Goal: Task Accomplishment & Management: Complete application form

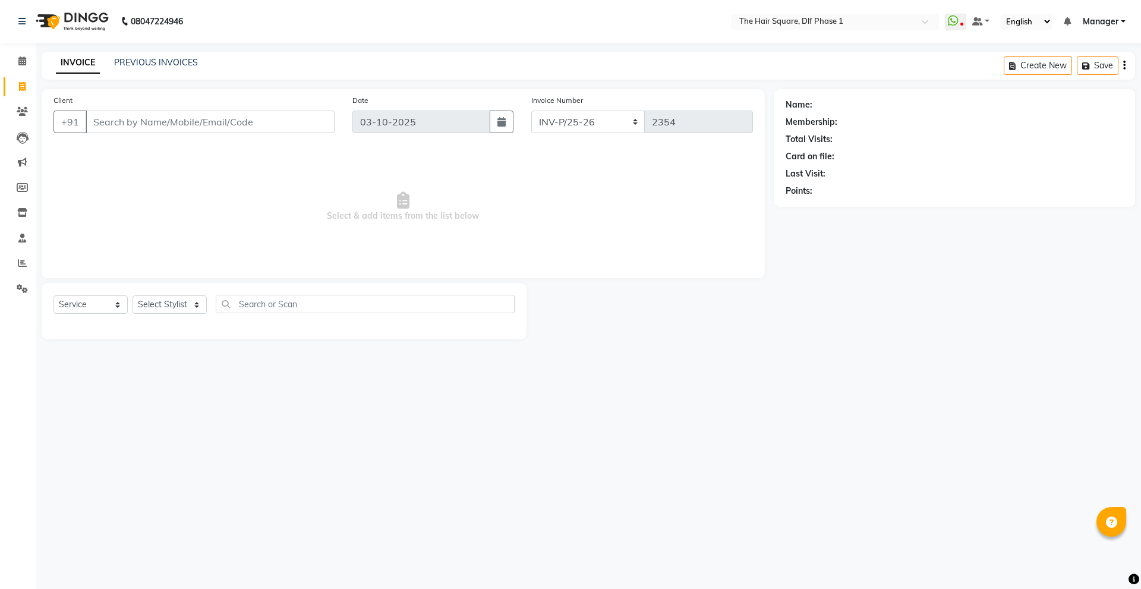
select select "5766"
select select "service"
click at [159, 125] on input "Client" at bounding box center [210, 122] width 249 height 23
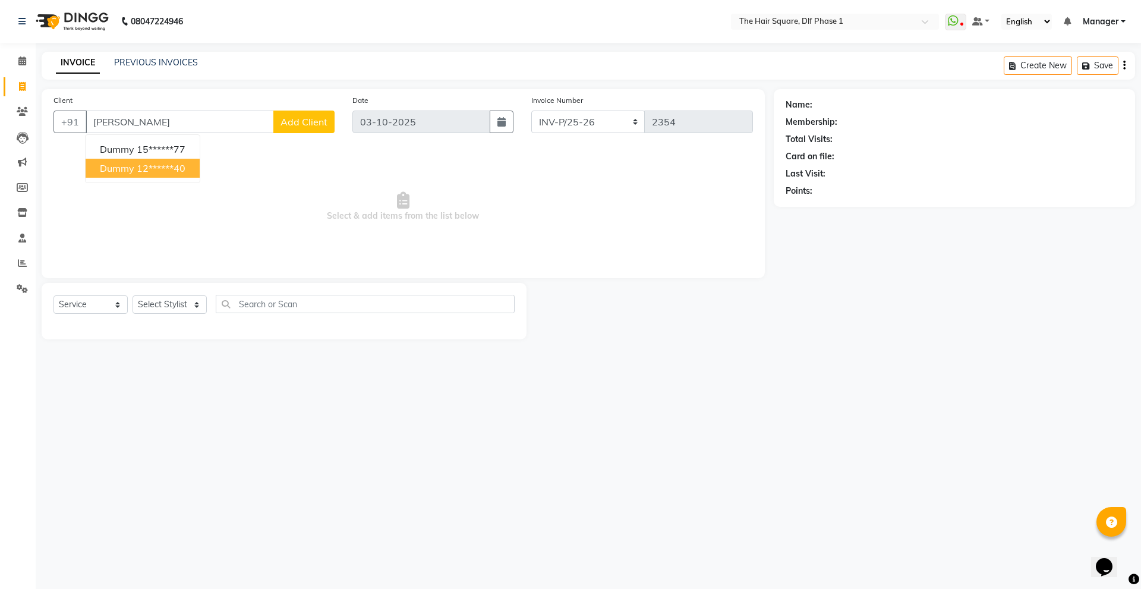
click at [181, 173] on ngb-highlight "12******40" at bounding box center [161, 168] width 49 height 12
type input "12******40"
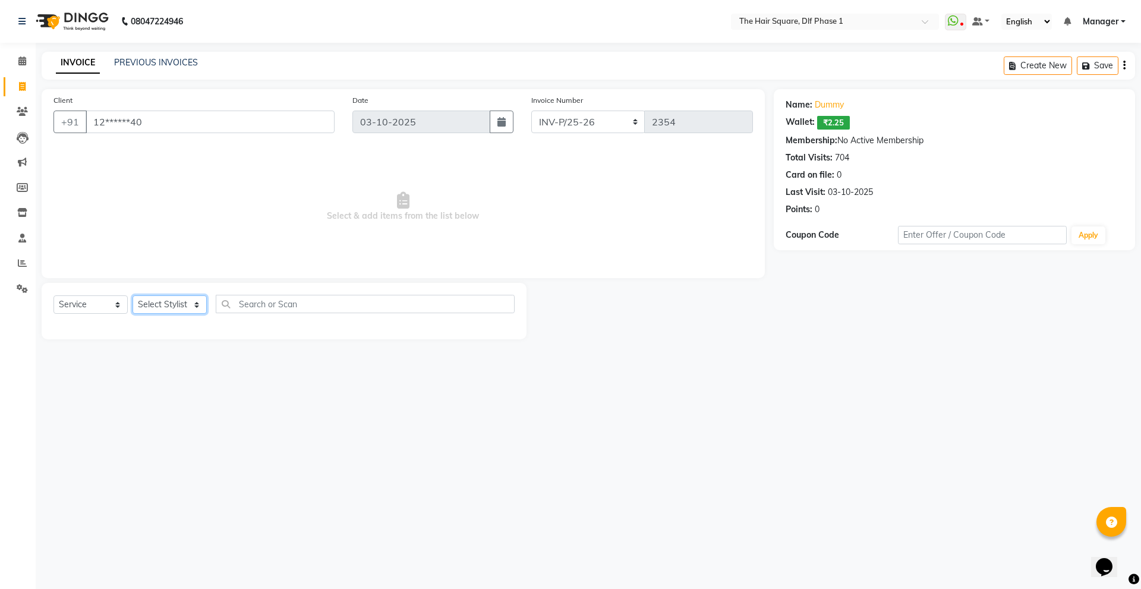
click at [147, 302] on select "Select Stylist [PERSON_NAME] AMIT [PERSON_NAME] [PERSON_NAME] [PERSON_NAME] Man…" at bounding box center [170, 304] width 74 height 18
select select "39560"
click at [133, 295] on select "Select Stylist [PERSON_NAME] AMIT [PERSON_NAME] [PERSON_NAME] [PERSON_NAME] Man…" at bounding box center [170, 304] width 74 height 18
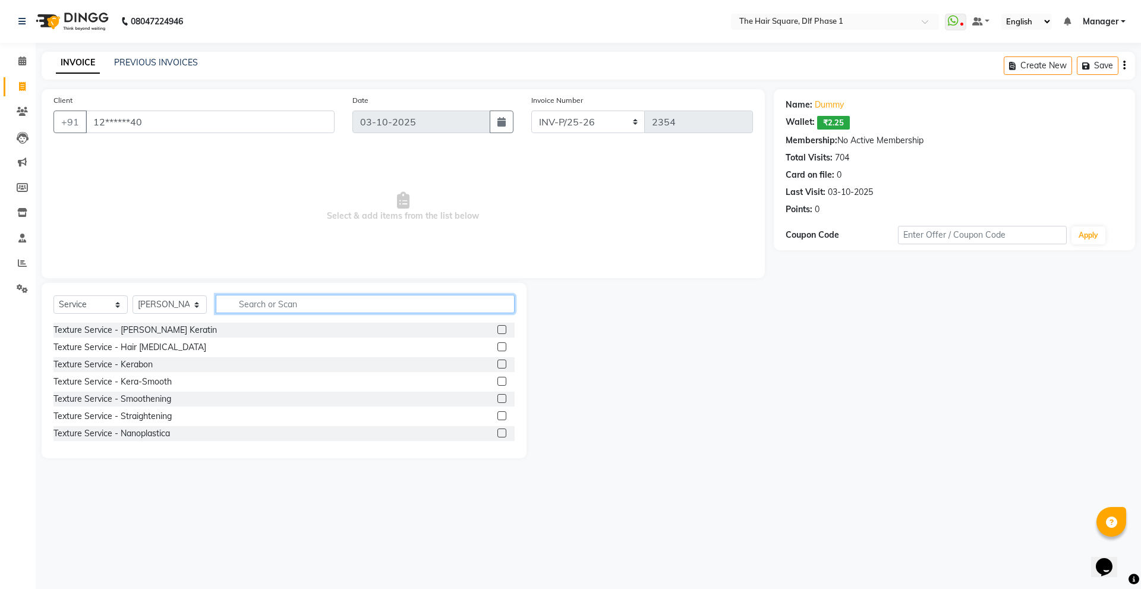
click at [222, 308] on input "text" at bounding box center [365, 304] width 299 height 18
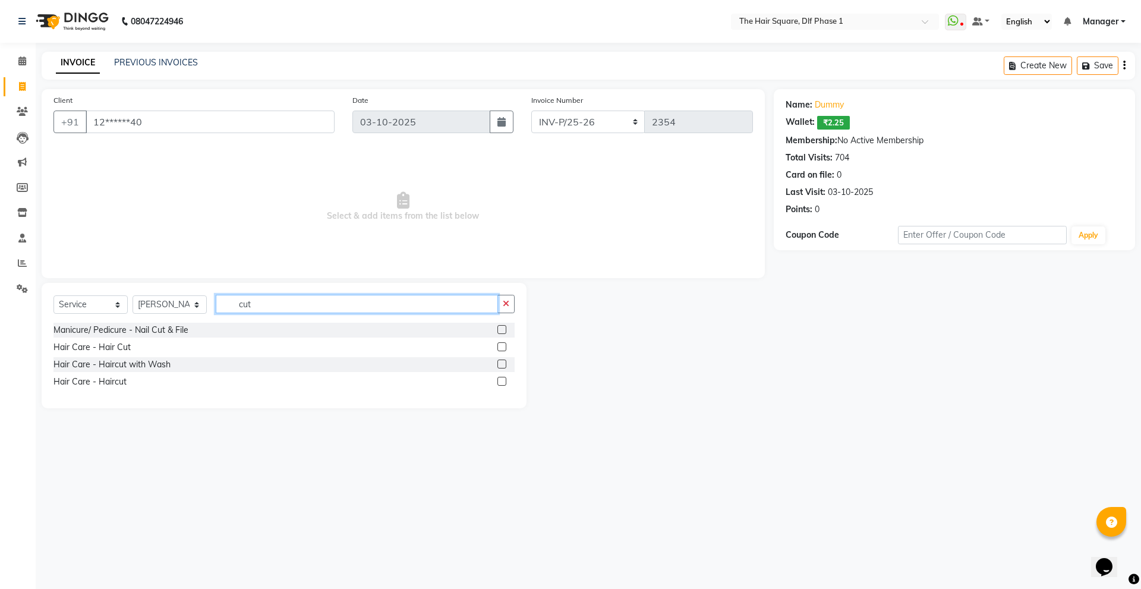
type input "cut"
click at [507, 377] on div at bounding box center [505, 381] width 17 height 15
click at [503, 378] on label at bounding box center [501, 381] width 9 height 9
click at [503, 378] on input "checkbox" at bounding box center [501, 382] width 8 height 8
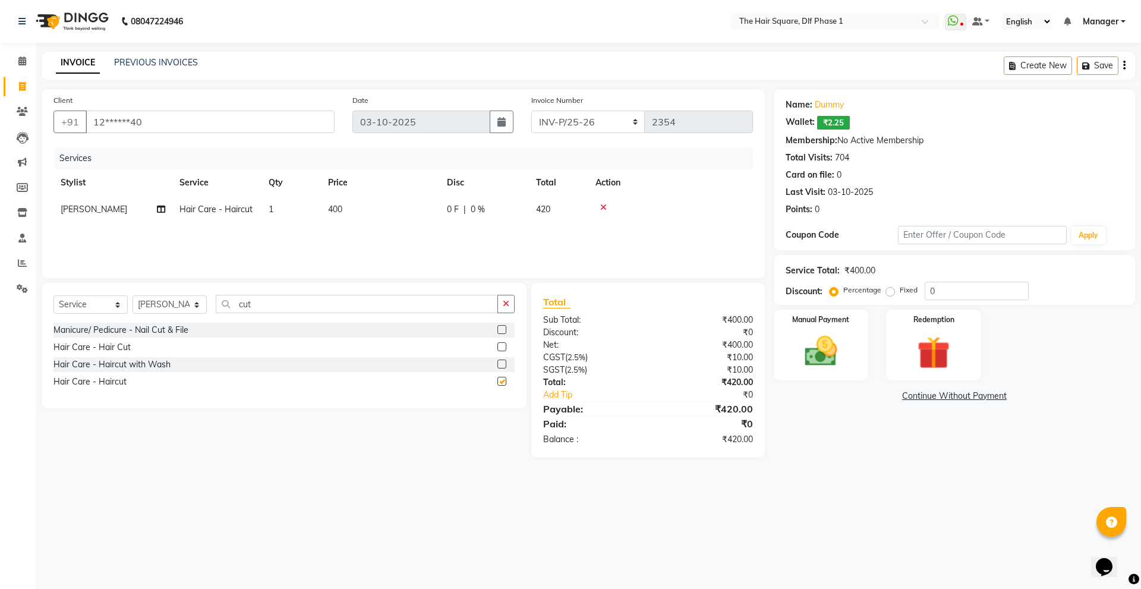
checkbox input "false"
click at [837, 352] on img at bounding box center [820, 351] width 55 height 39
click at [918, 395] on span "CARD" at bounding box center [908, 397] width 26 height 14
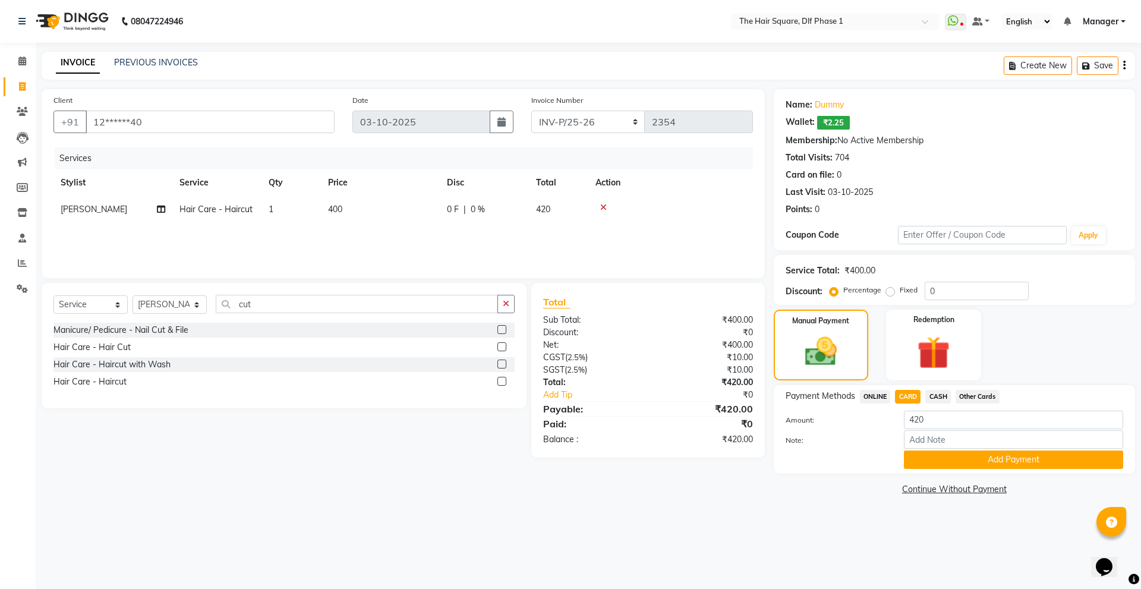
drag, startPoint x: 944, startPoint y: 457, endPoint x: 937, endPoint y: 445, distance: 14.1
click at [943, 456] on button "Add Payment" at bounding box center [1013, 460] width 219 height 18
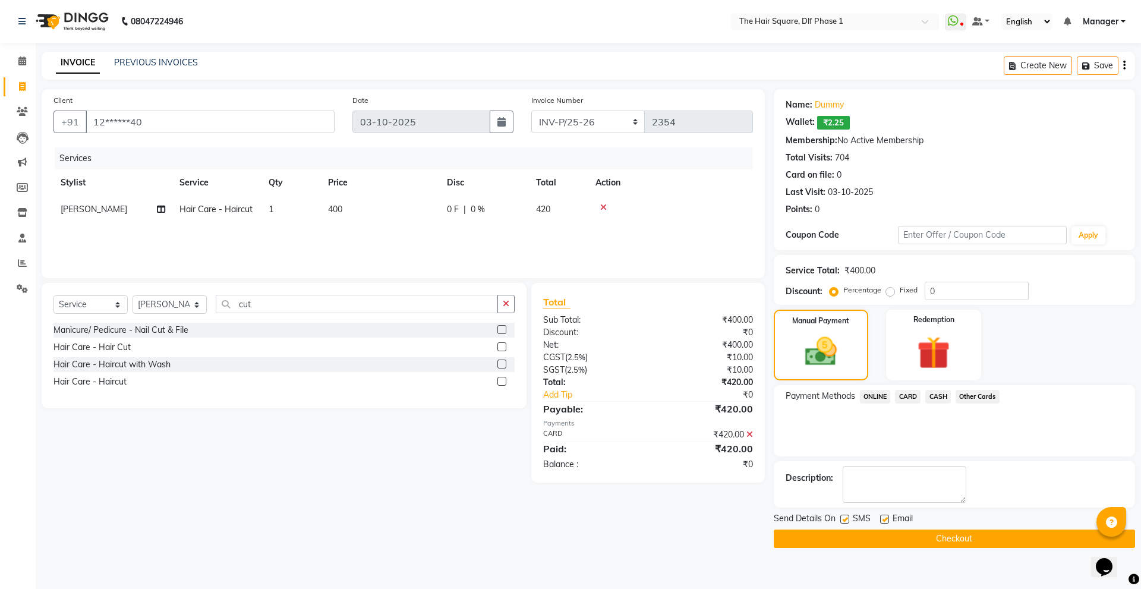
click at [903, 541] on button "Checkout" at bounding box center [954, 539] width 361 height 18
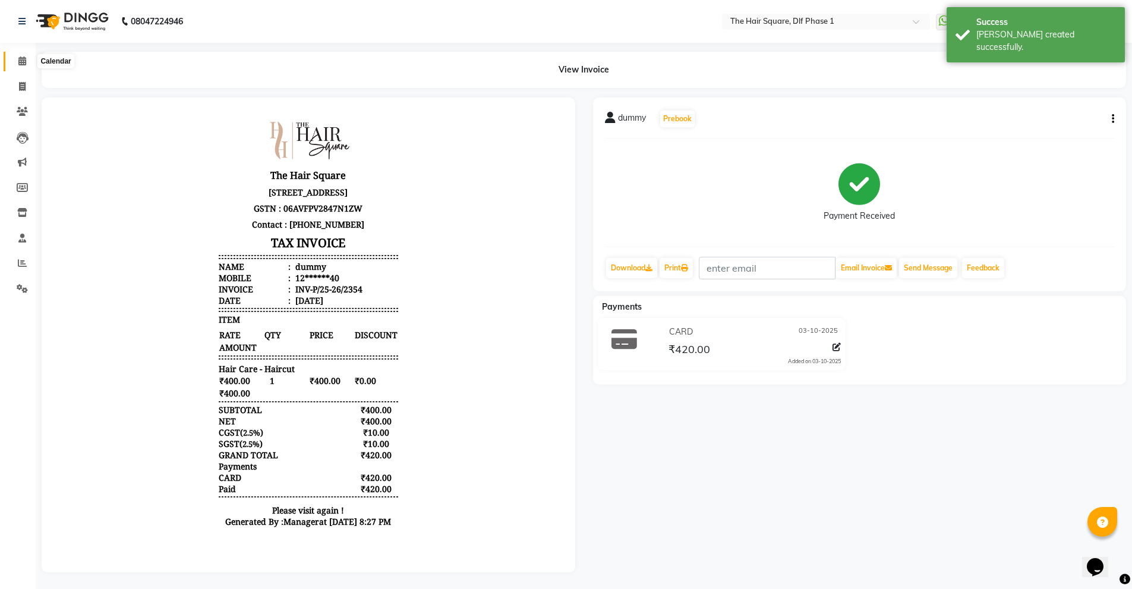
click at [23, 58] on icon at bounding box center [22, 60] width 8 height 9
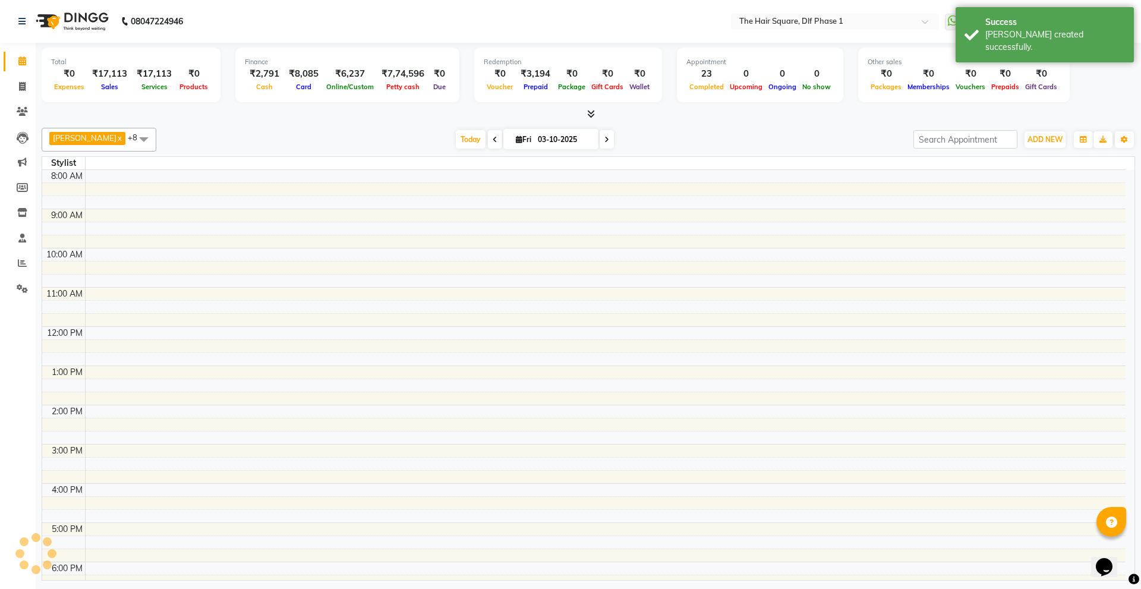
scroll to position [223, 0]
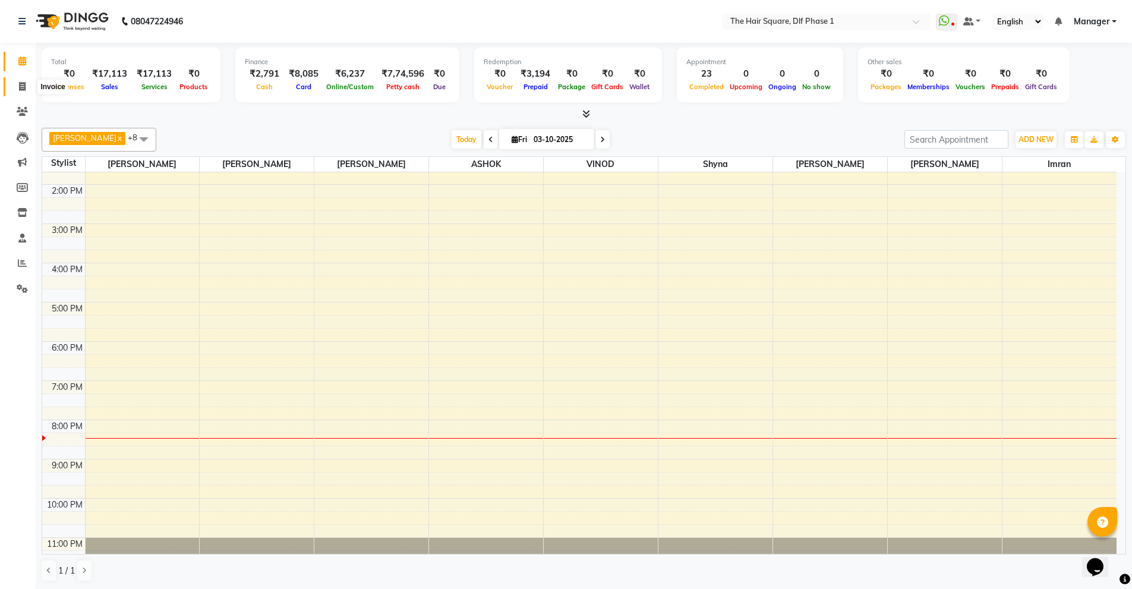
click at [26, 84] on icon at bounding box center [22, 86] width 7 height 9
select select "service"
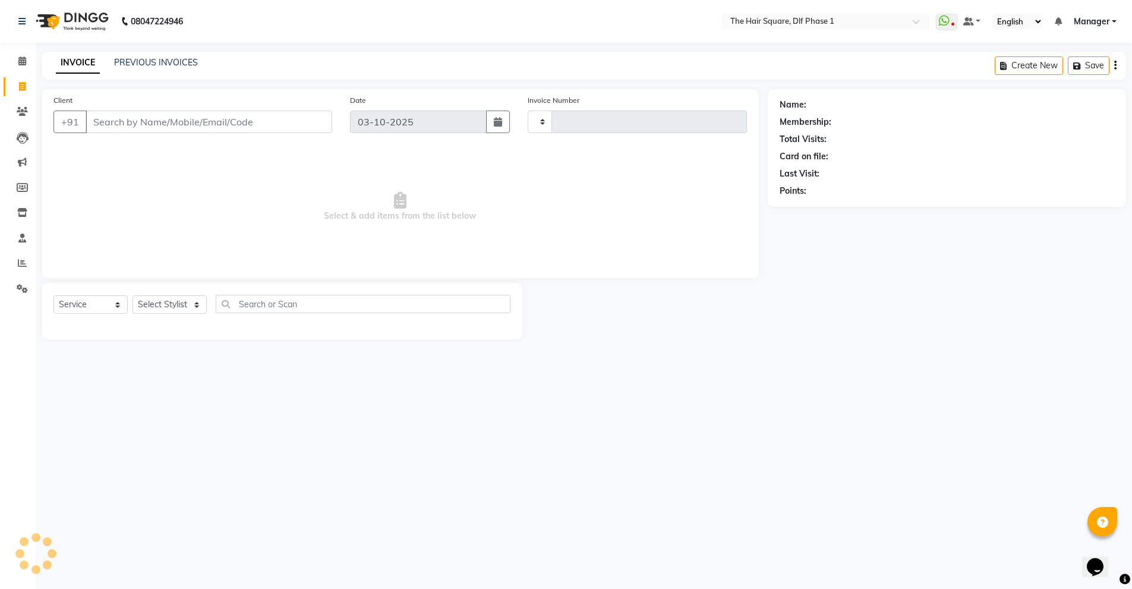
type input "2355"
select select "5766"
click at [132, 64] on link "PREVIOUS INVOICES" at bounding box center [156, 62] width 84 height 11
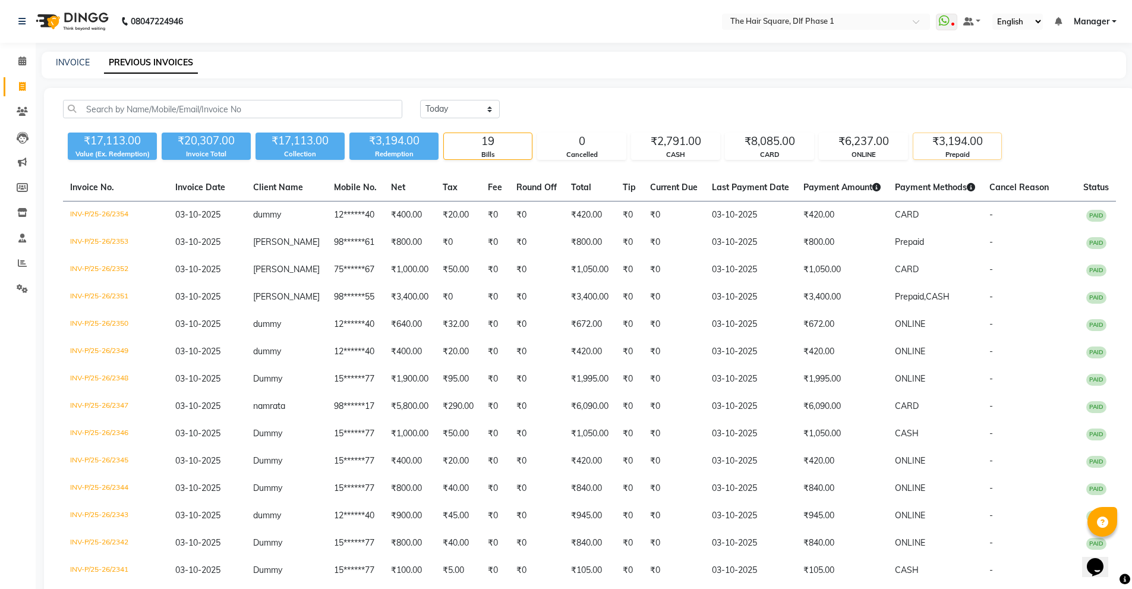
click at [952, 143] on div "₹3,194.00" at bounding box center [958, 141] width 88 height 17
